Goal: Task Accomplishment & Management: Use online tool/utility

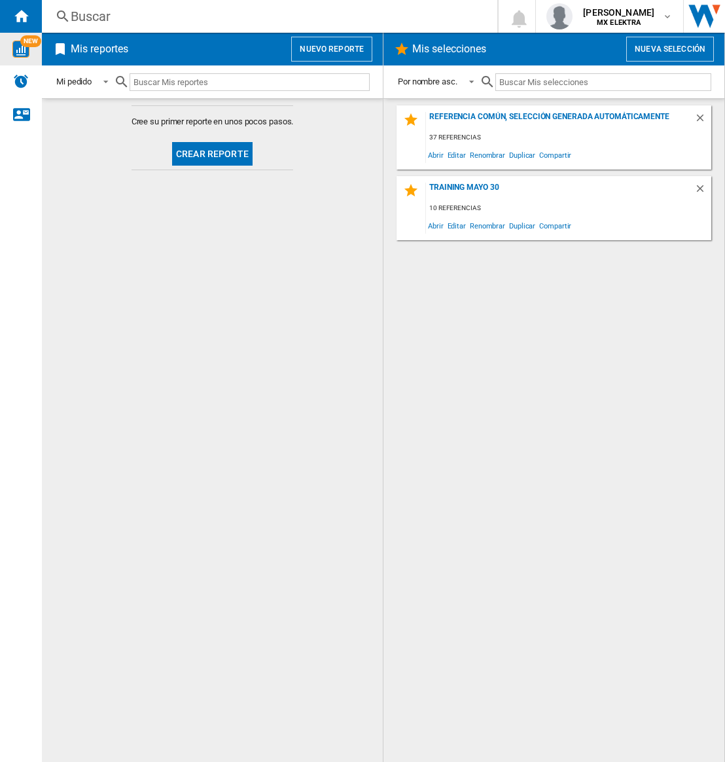
click at [21, 54] on img "WiseCard" at bounding box center [20, 49] width 17 height 17
click at [20, 82] on img "Alertas" at bounding box center [21, 81] width 16 height 16
click at [228, 151] on button "Crear reporte" at bounding box center [212, 154] width 81 height 24
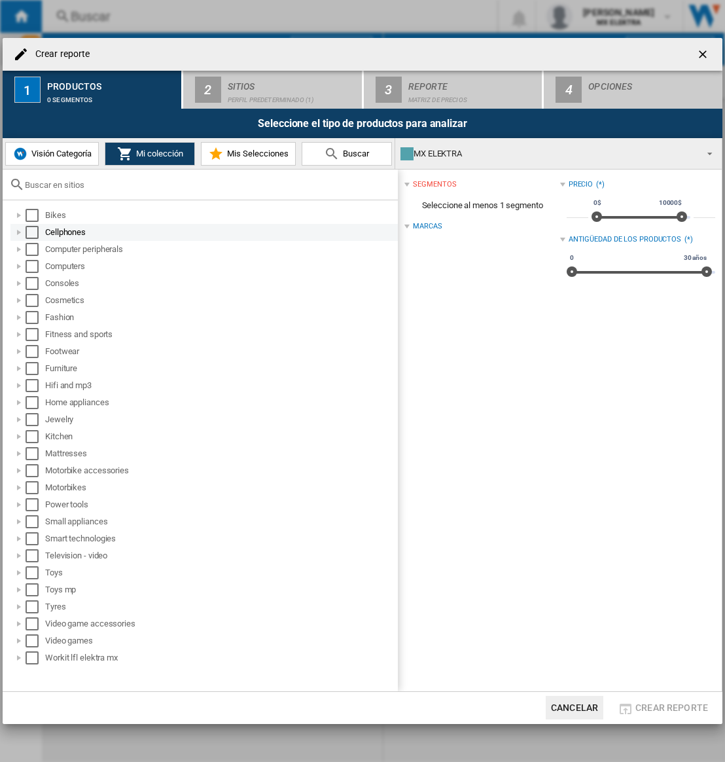
click at [31, 234] on div "Select" at bounding box center [32, 232] width 13 height 13
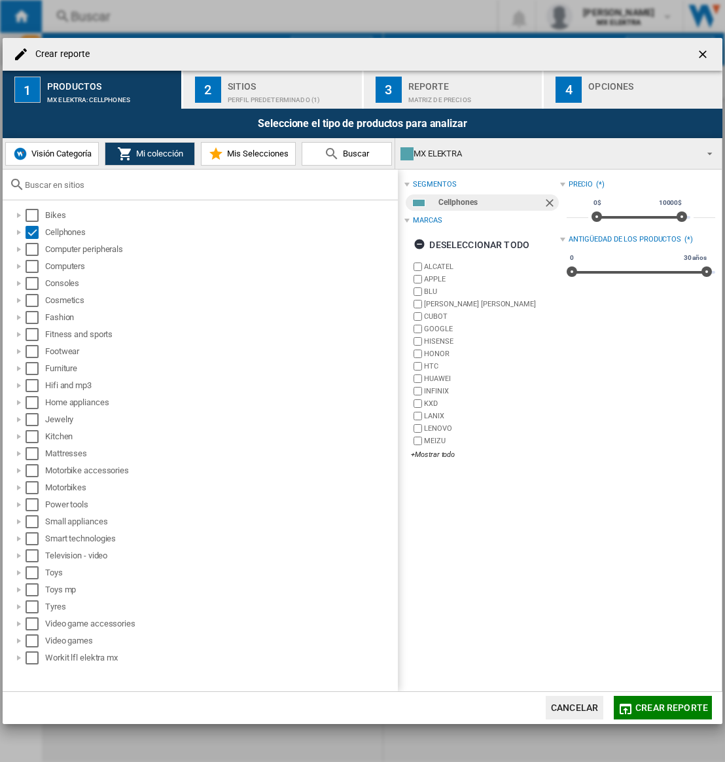
click at [654, 649] on span "Crear reporte" at bounding box center [672, 707] width 73 height 10
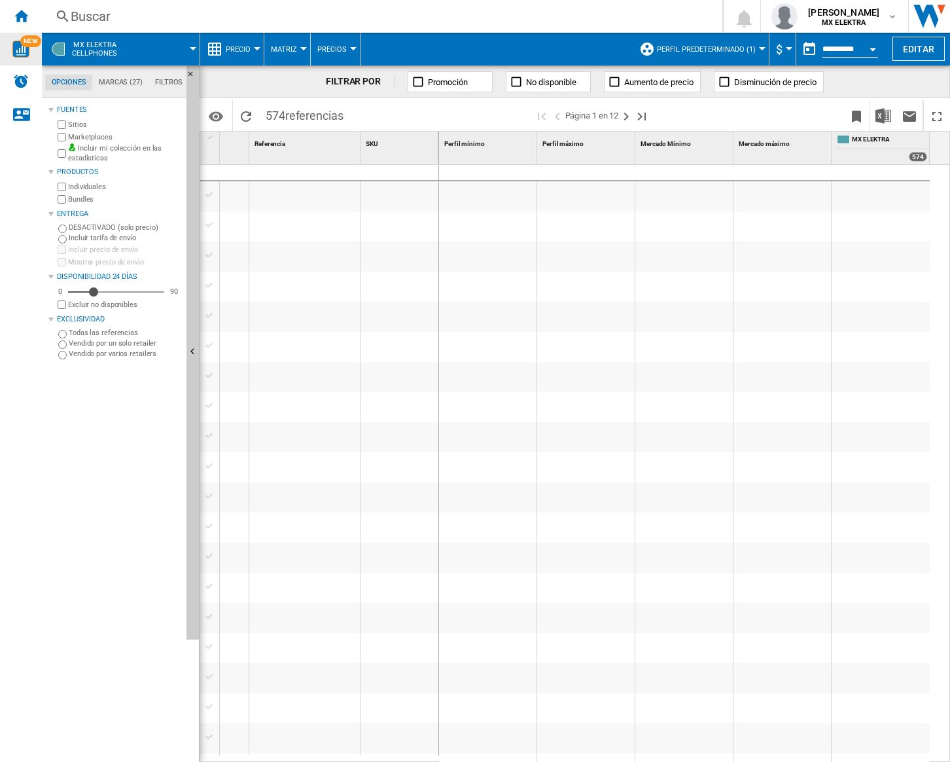
scroll to position [1, 0]
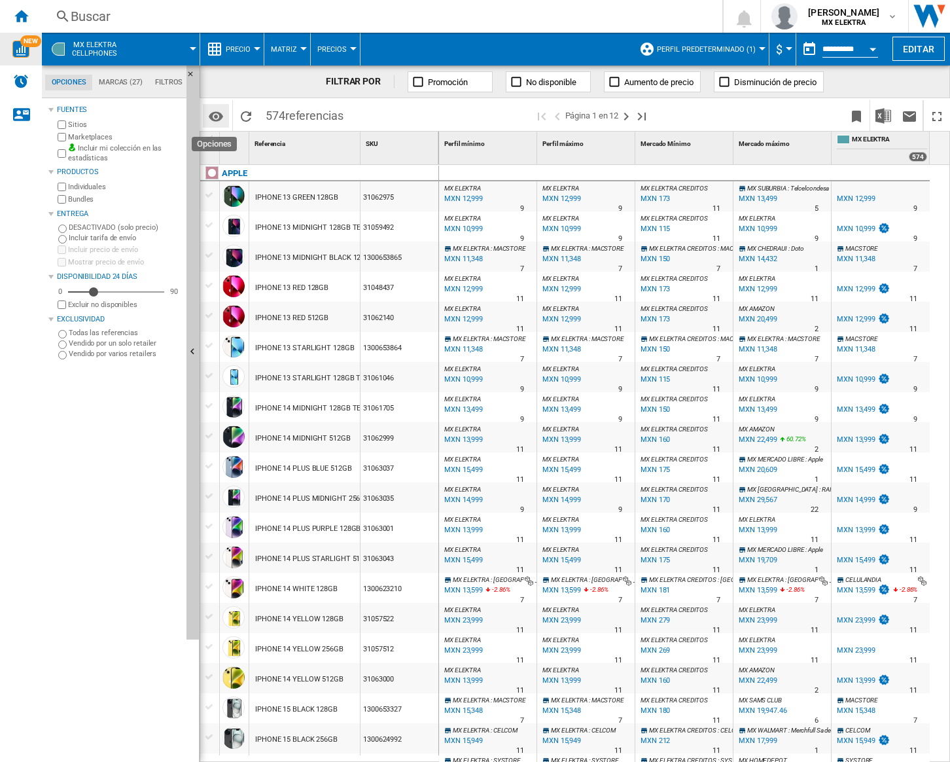
click at [215, 117] on md-icon "Opciones" at bounding box center [216, 117] width 16 height 16
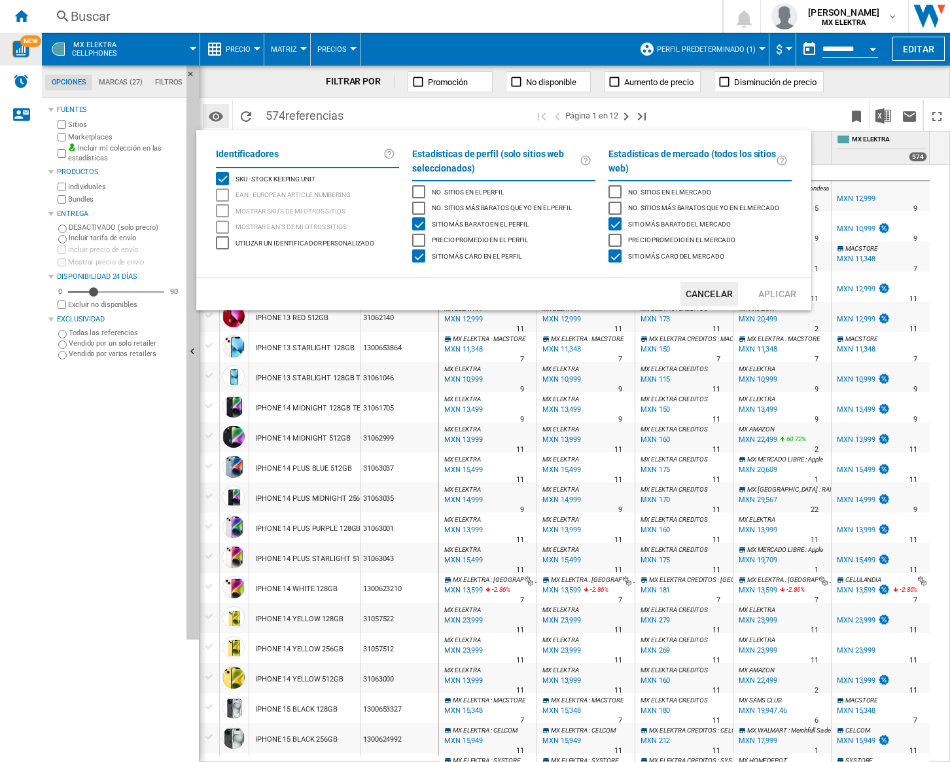
click at [215, 117] on md-backdrop at bounding box center [475, 381] width 950 height 762
